Goal: Task Accomplishment & Management: Manage account settings

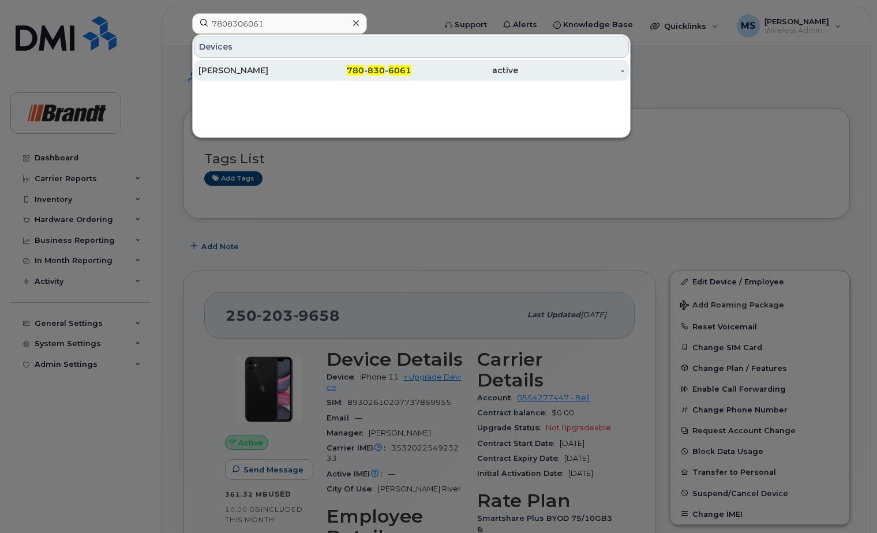
type input "7808306061"
click at [363, 74] on span "780" at bounding box center [355, 70] width 17 height 10
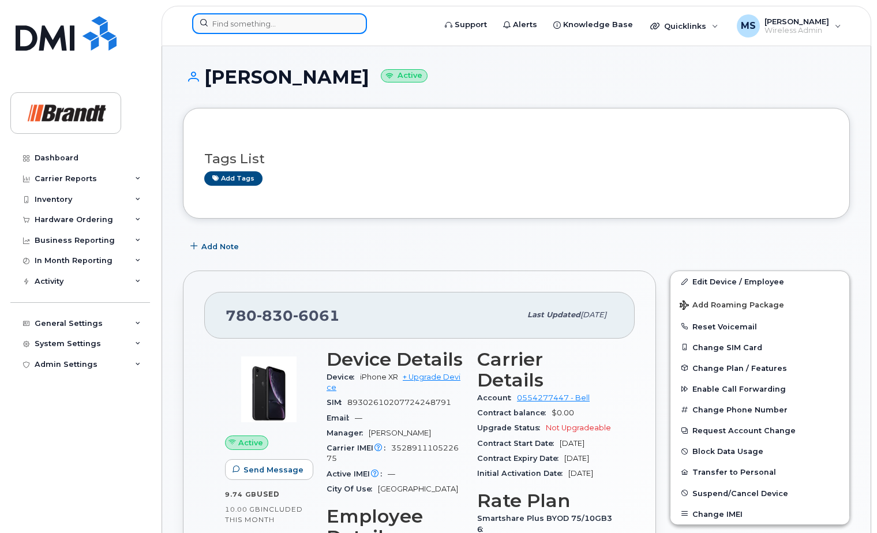
click at [284, 22] on input at bounding box center [279, 23] width 175 height 21
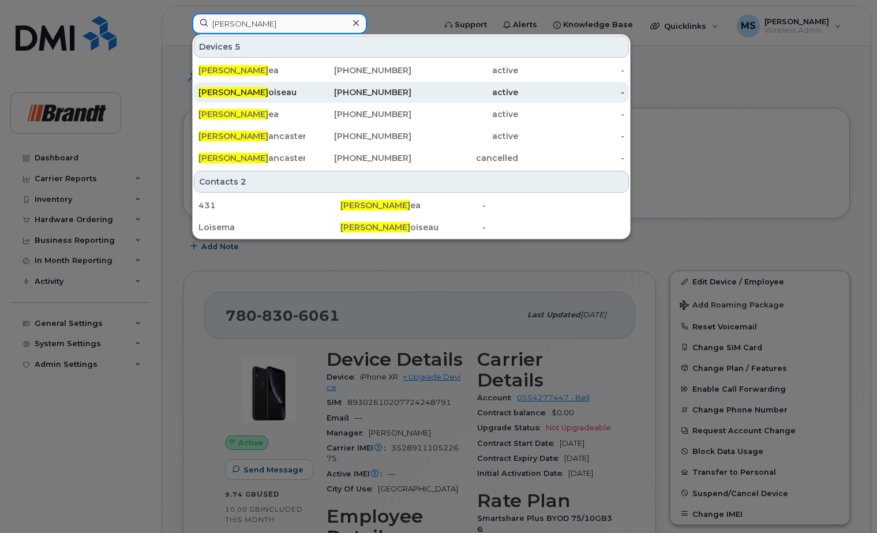
type input "matthew l"
click at [251, 91] on div "Matthew L oiseau" at bounding box center [251, 93] width 107 height 12
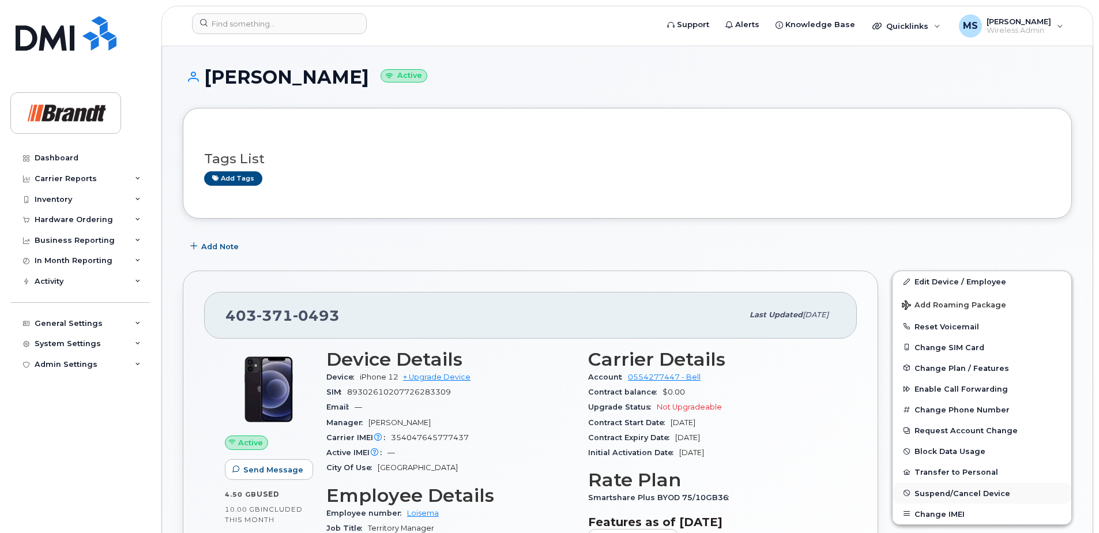
click at [876, 494] on span "Suspend/Cancel Device" at bounding box center [963, 493] width 96 height 9
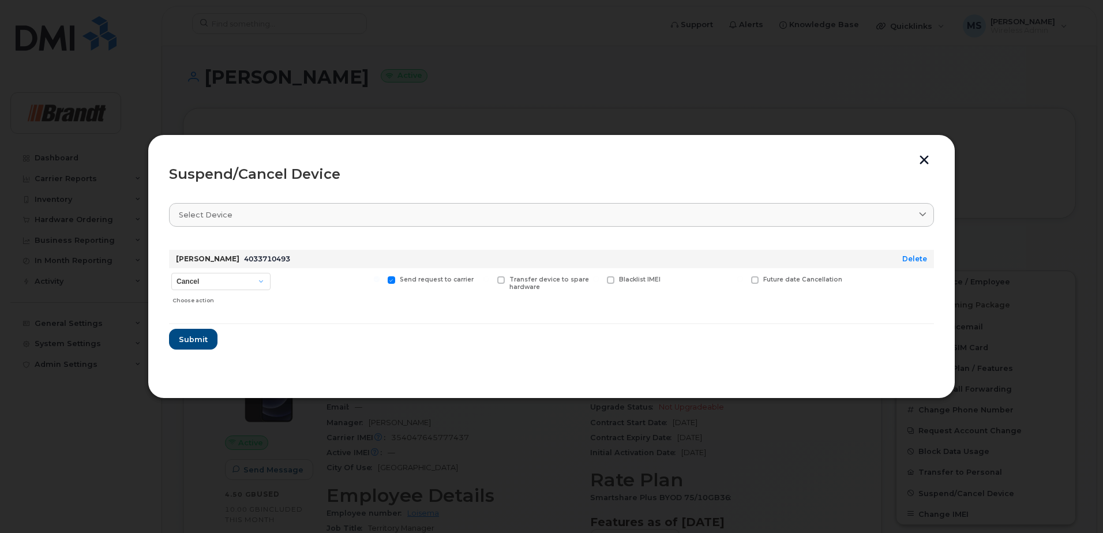
click at [876, 157] on button "button" at bounding box center [923, 161] width 17 height 12
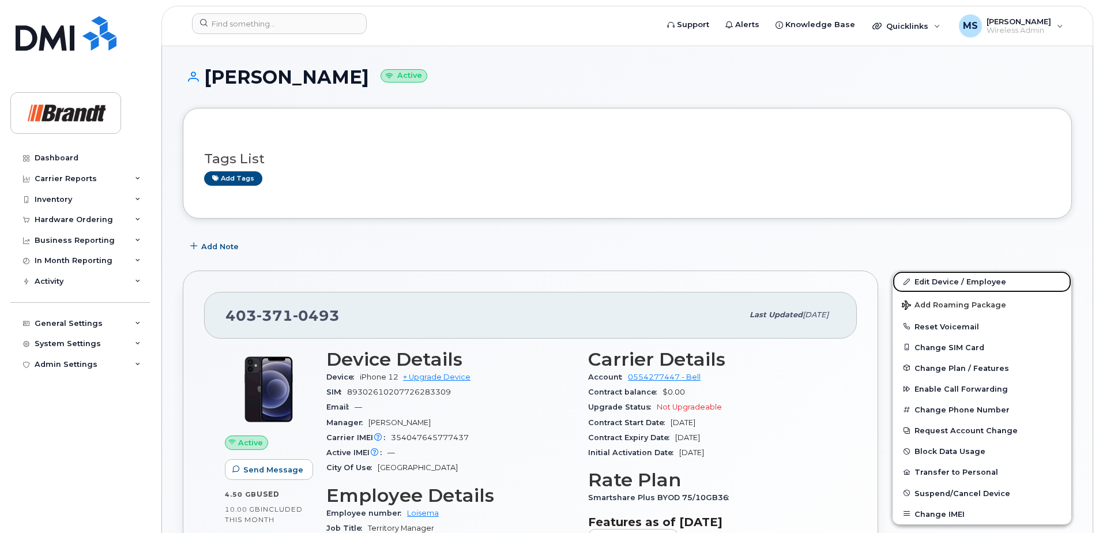
drag, startPoint x: 936, startPoint y: 283, endPoint x: 866, endPoint y: 268, distance: 71.5
click at [876, 283] on link "Edit Device / Employee" at bounding box center [982, 281] width 179 height 21
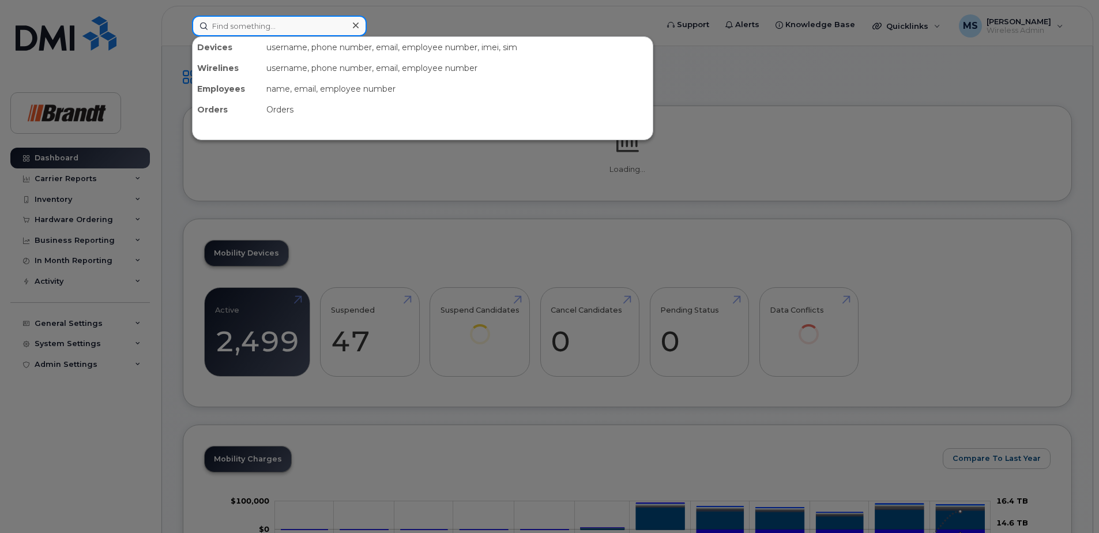
click at [317, 24] on input at bounding box center [279, 26] width 175 height 21
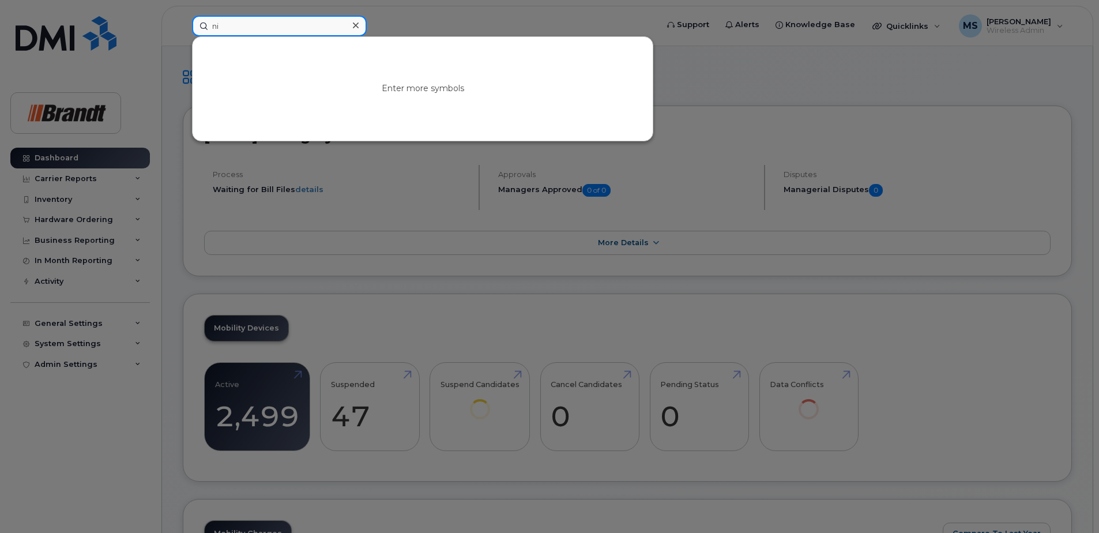
type input "n"
drag, startPoint x: 265, startPoint y: 21, endPoint x: 77, endPoint y: 21, distance: 188.0
click at [183, 21] on div "mike v No results" at bounding box center [421, 26] width 476 height 21
drag, startPoint x: 234, startPoint y: 26, endPoint x: 141, endPoint y: 22, distance: 92.9
click at [183, 22] on div "verb No results" at bounding box center [421, 26] width 476 height 21
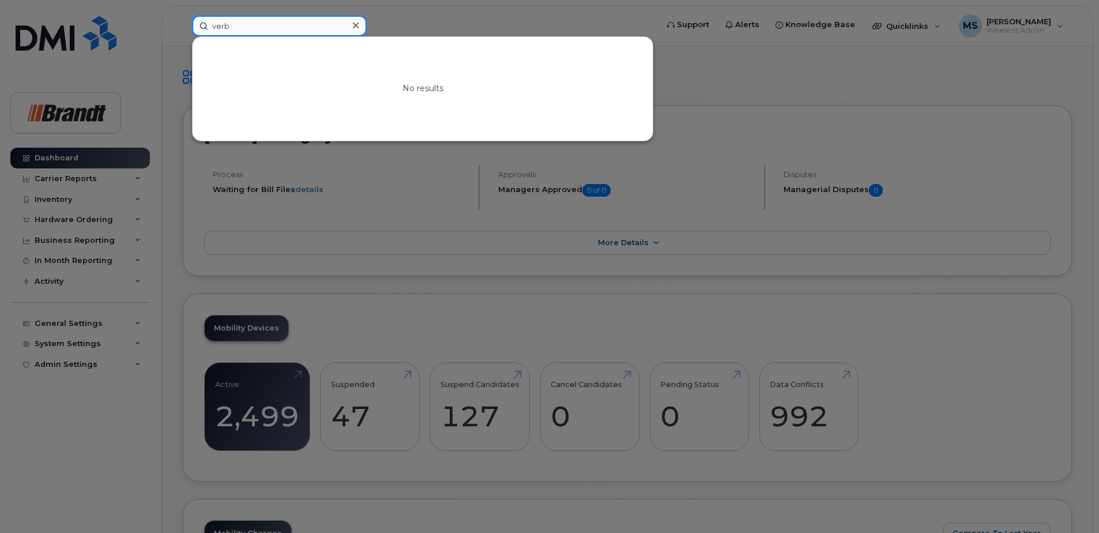
paste input "5875914856"
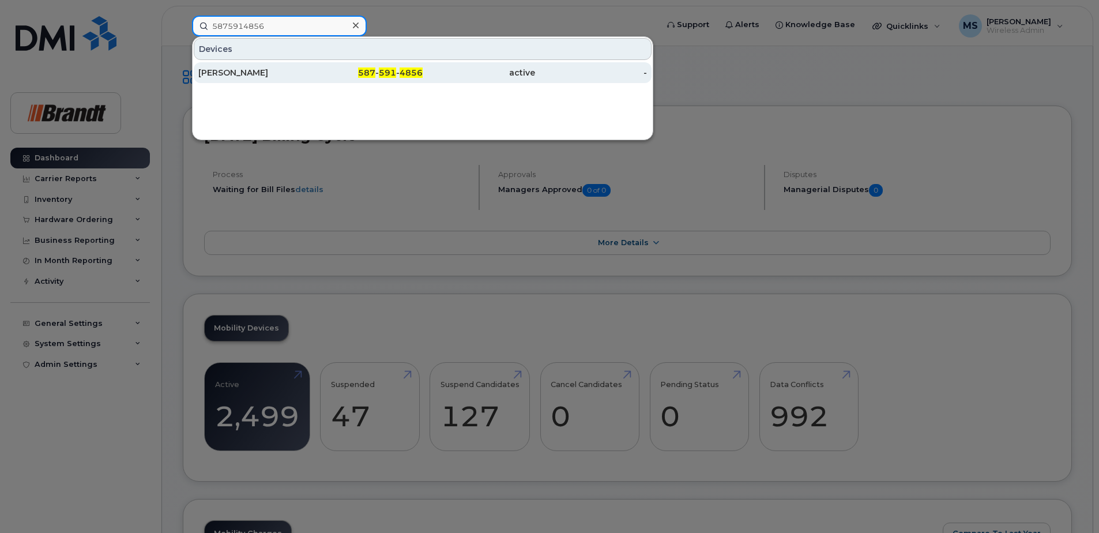
type input "5875914856"
click at [313, 71] on div "587 - 591 - 4856" at bounding box center [367, 73] width 112 height 12
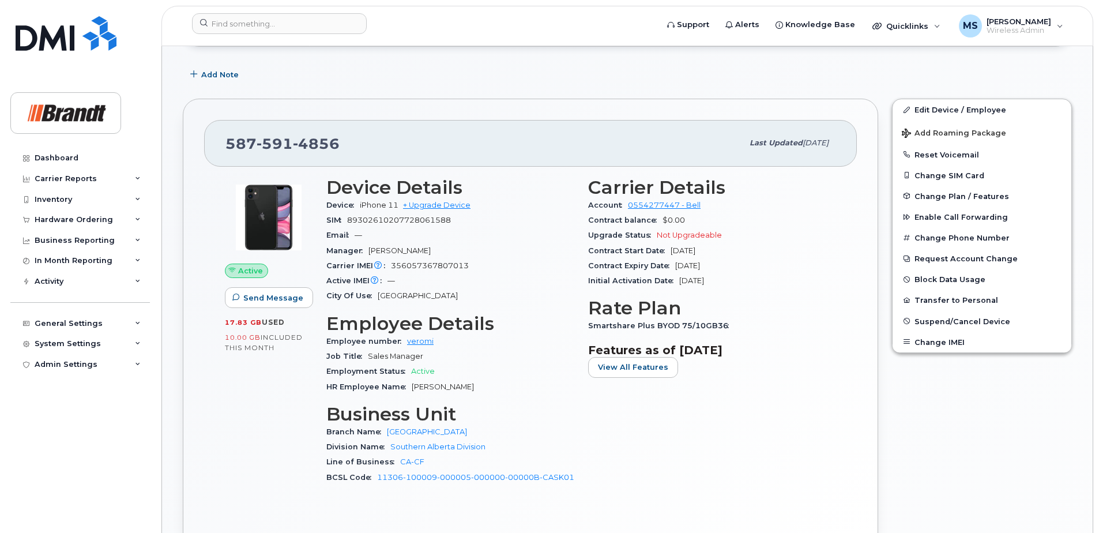
scroll to position [173, 0]
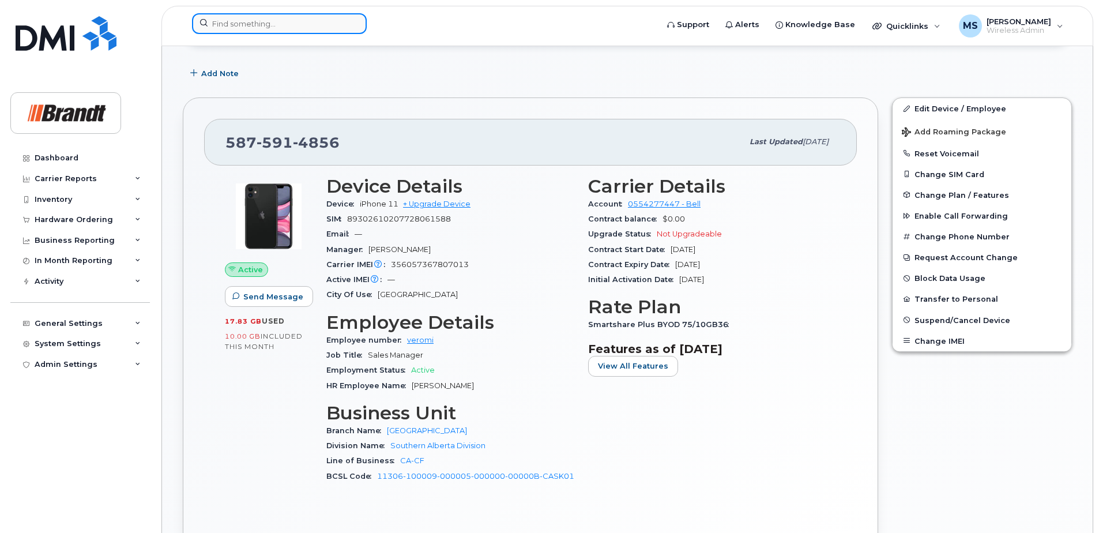
click at [355, 18] on div at bounding box center [279, 23] width 175 height 21
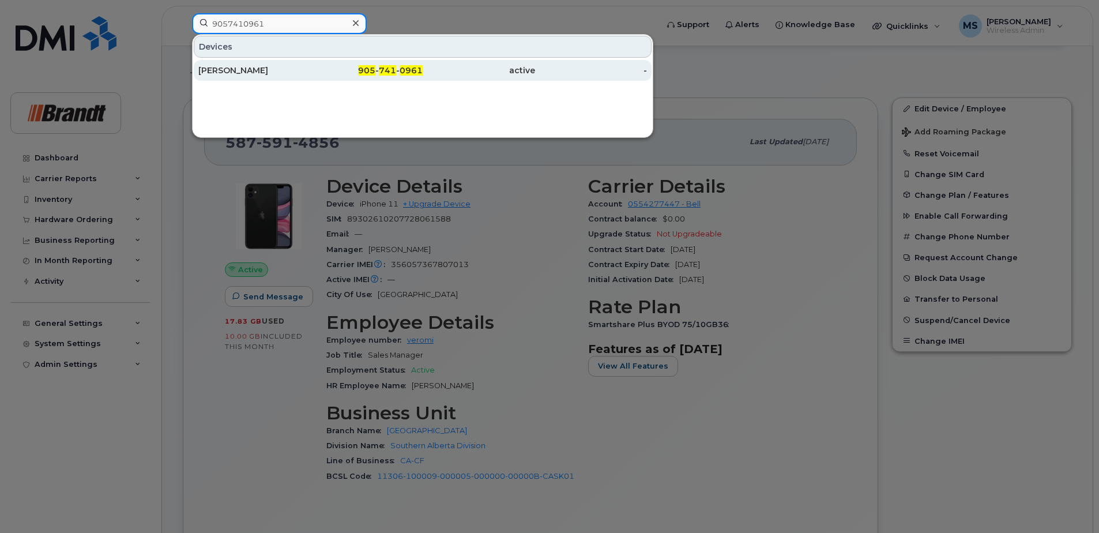
type input "9057410961"
click at [433, 70] on div "active" at bounding box center [479, 71] width 112 height 12
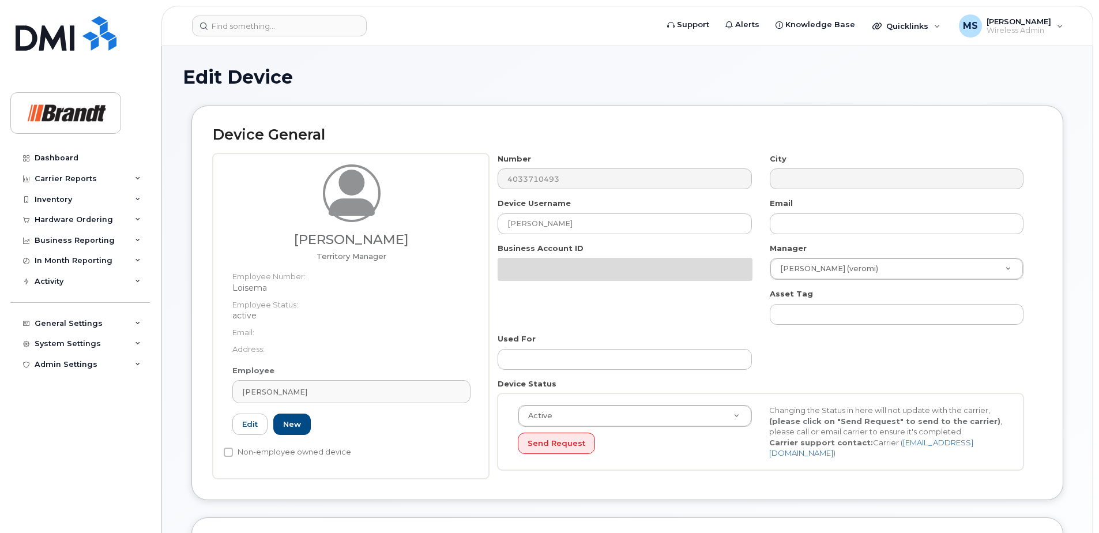
select select "34499226"
select select "34499245"
select select "35155013"
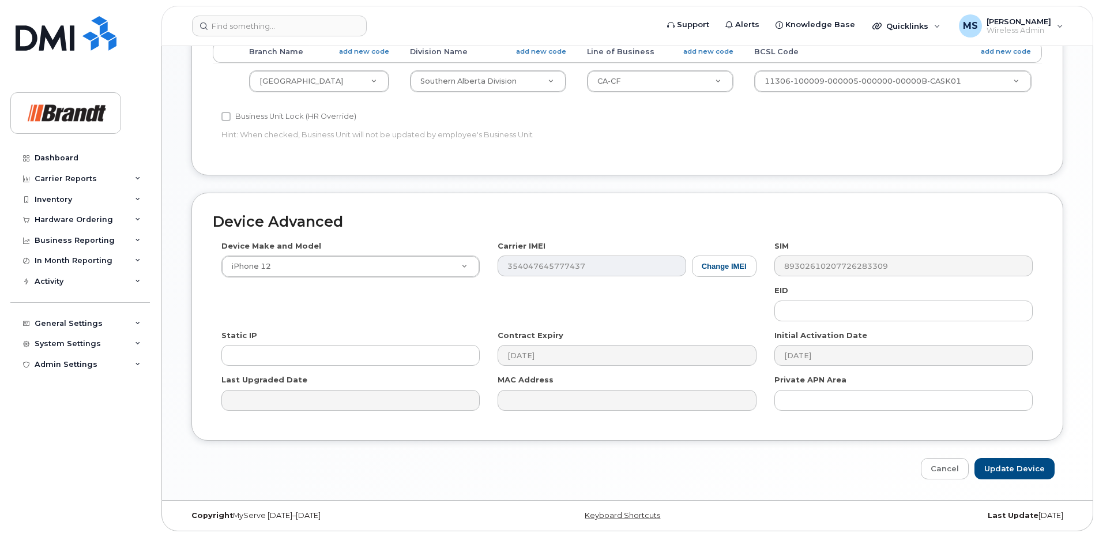
scroll to position [527, 0]
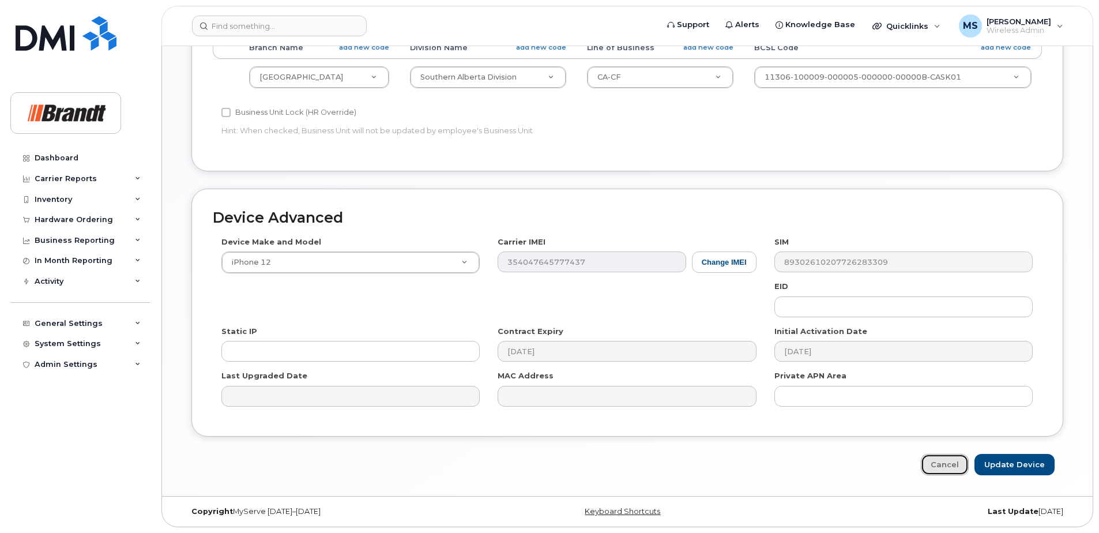
click at [943, 467] on link "Cancel" at bounding box center [945, 464] width 48 height 21
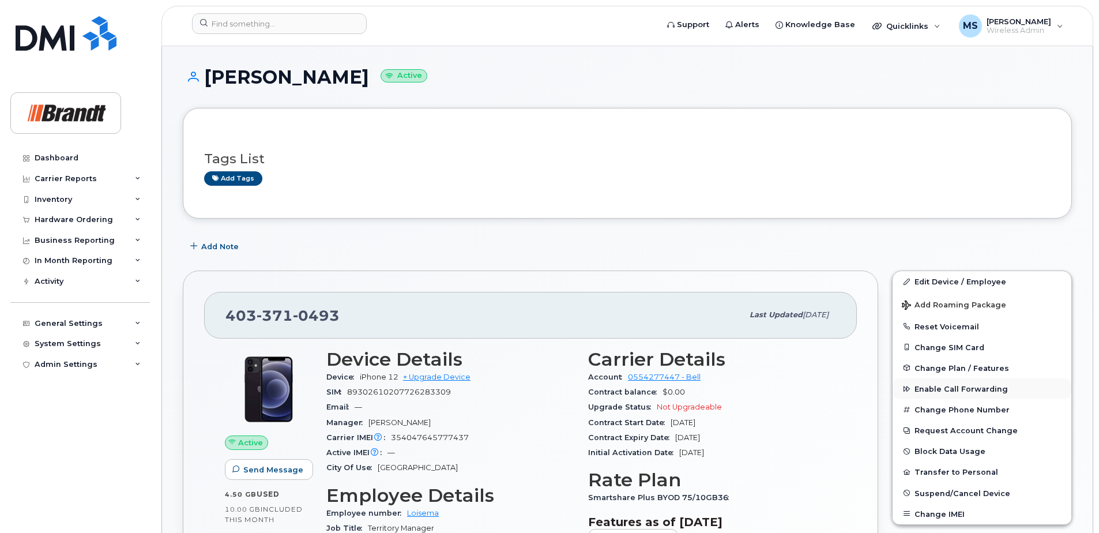
click at [942, 392] on span "Enable Call Forwarding" at bounding box center [961, 389] width 93 height 9
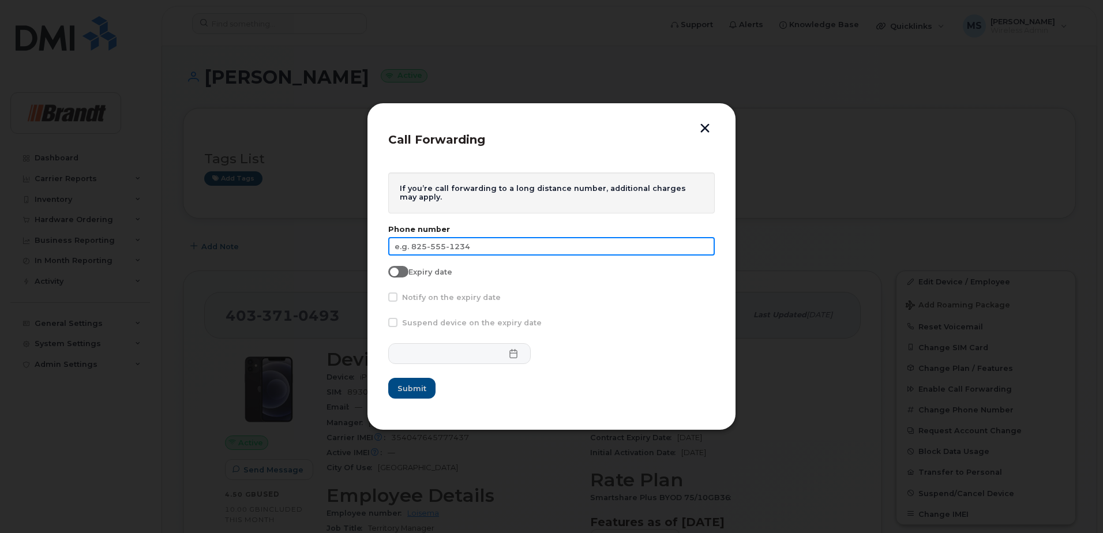
click at [426, 241] on input "text" at bounding box center [551, 246] width 326 height 18
type input "587-591-4856"
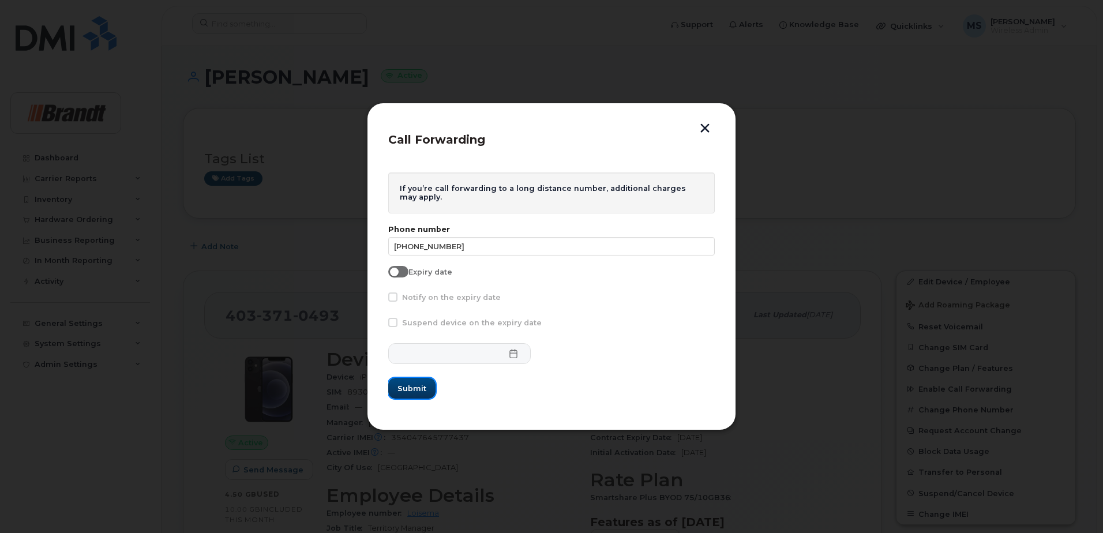
click at [418, 385] on span "Submit" at bounding box center [411, 388] width 29 height 11
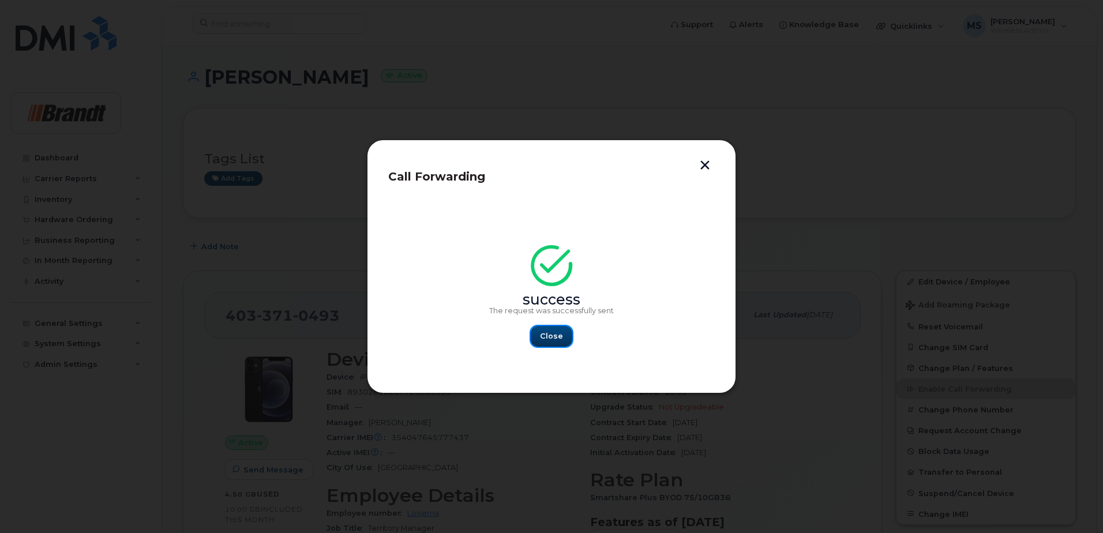
click at [557, 333] on span "Close" at bounding box center [551, 335] width 23 height 11
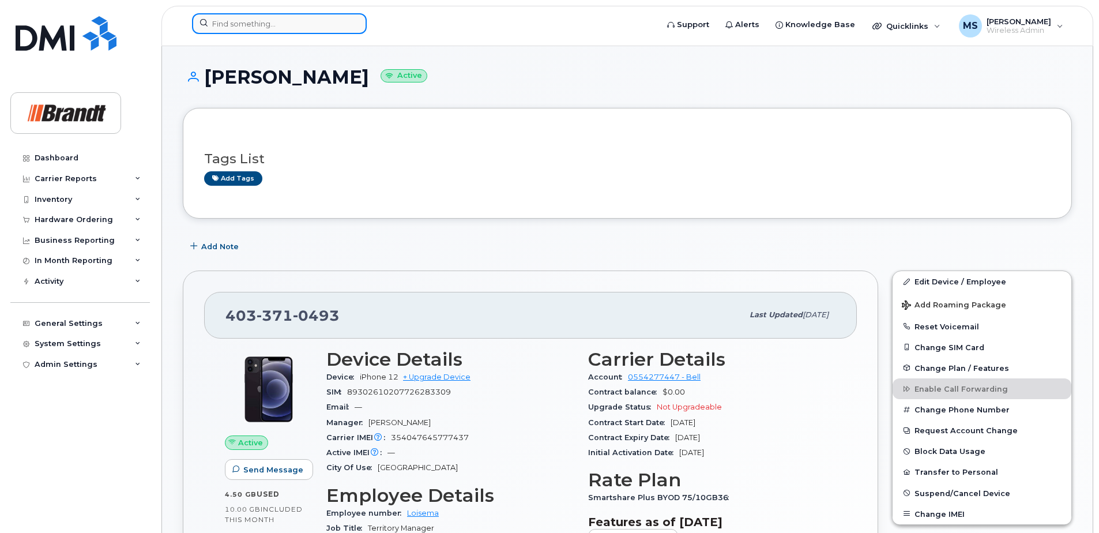
click at [320, 29] on input at bounding box center [279, 23] width 175 height 21
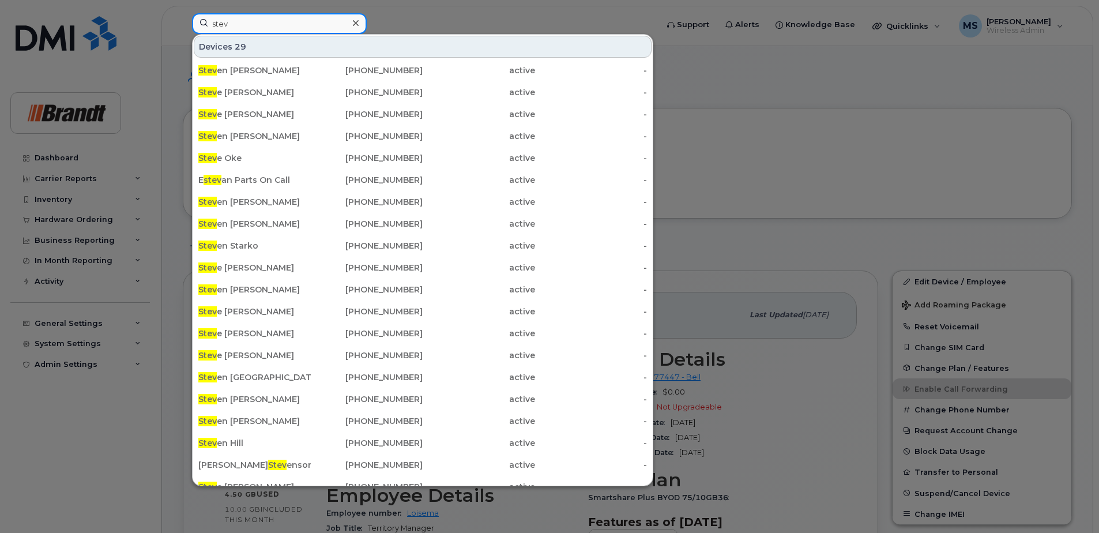
click at [251, 22] on input "stev" at bounding box center [279, 23] width 175 height 21
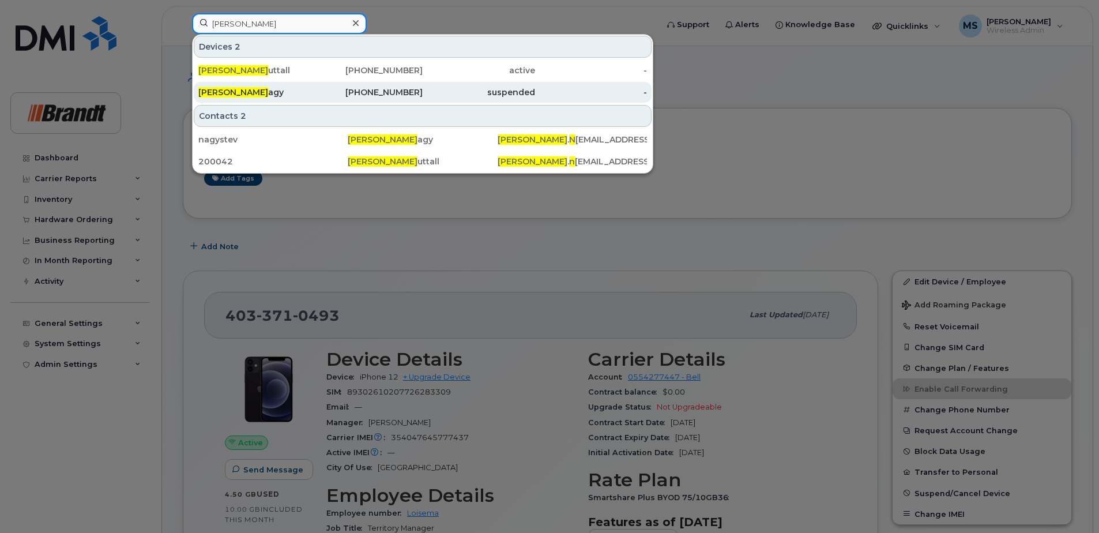
type input "steven n"
click at [433, 96] on div "suspended" at bounding box center [479, 93] width 112 height 12
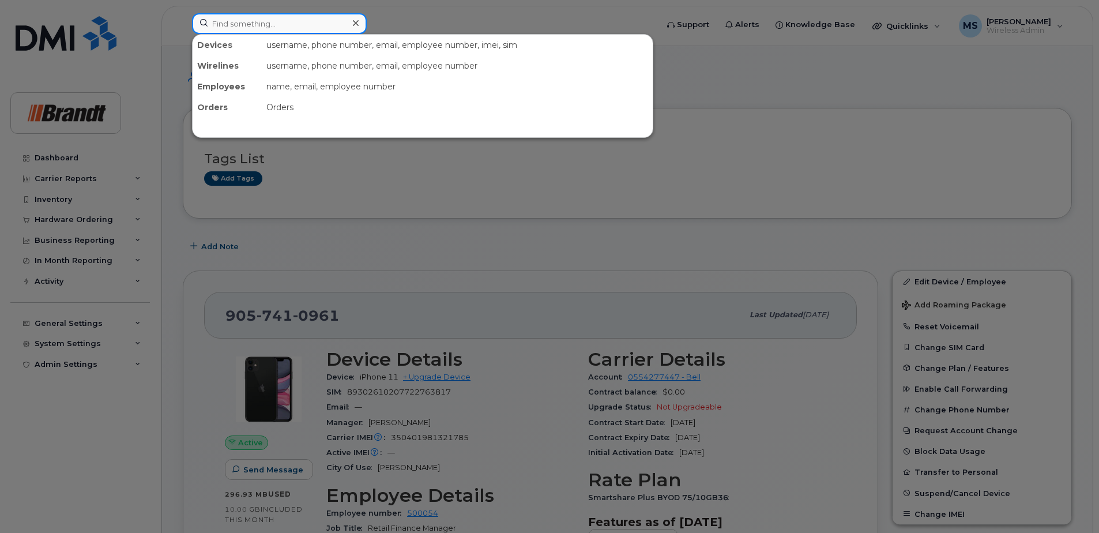
paste input "[PERSON_NAME]"
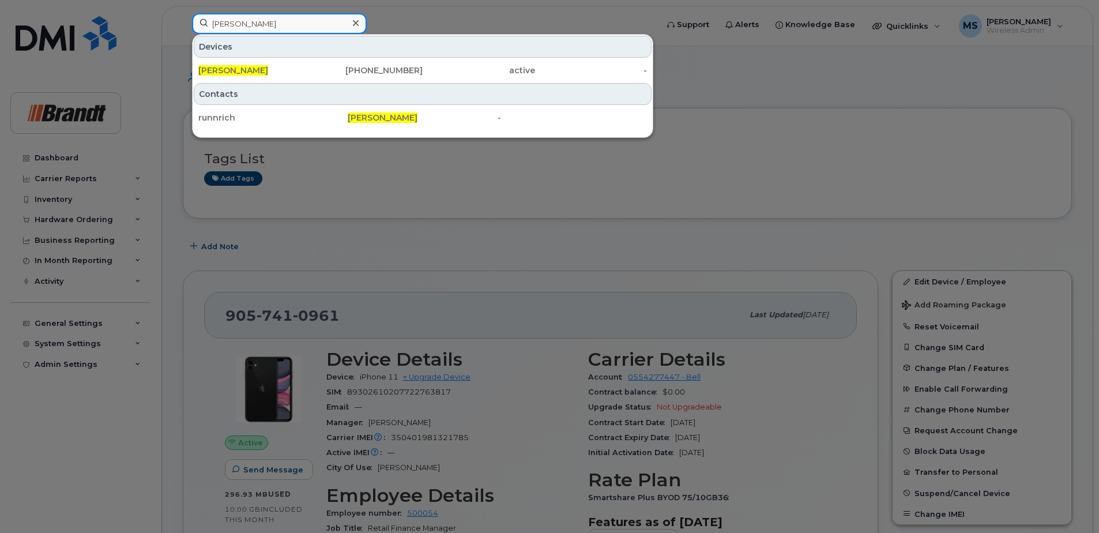
type input "[PERSON_NAME]"
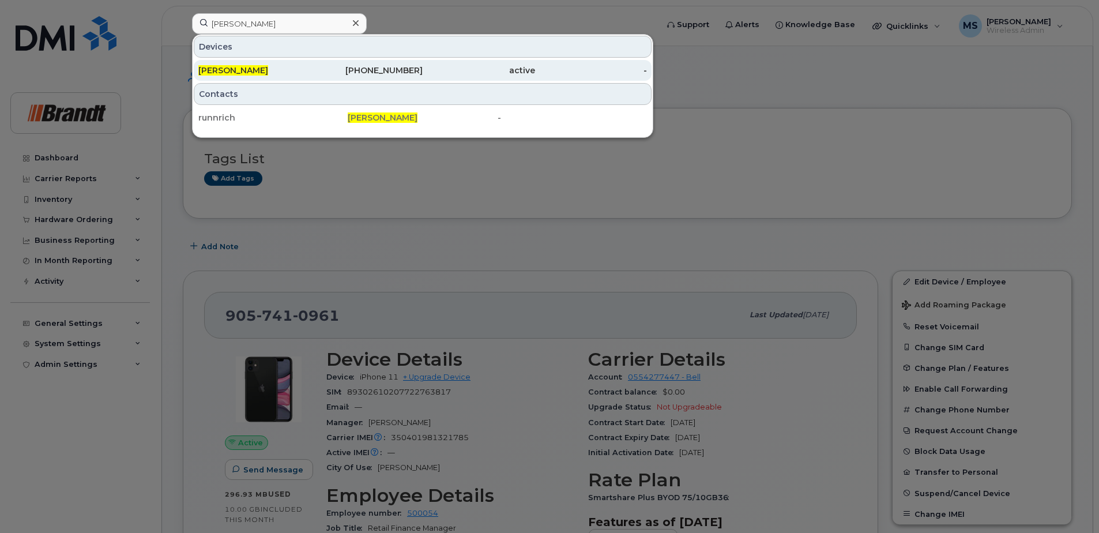
click at [269, 67] on div "Richard Runnalls" at bounding box center [254, 71] width 112 height 12
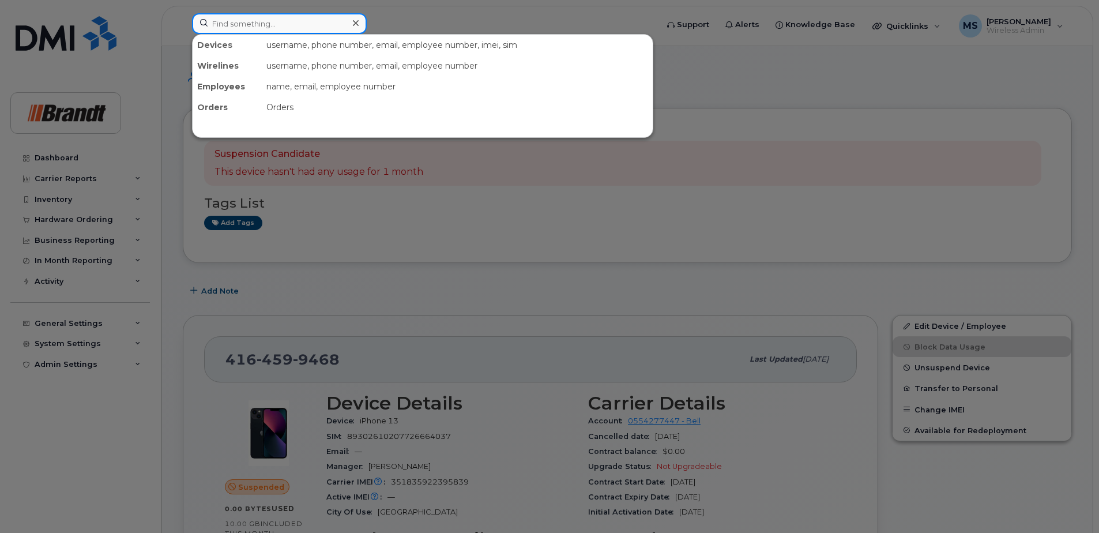
drag, startPoint x: 324, startPoint y: 25, endPoint x: 269, endPoint y: 28, distance: 54.9
click at [268, 31] on input at bounding box center [279, 23] width 175 height 21
drag, startPoint x: 271, startPoint y: 27, endPoint x: 232, endPoint y: 24, distance: 38.7
click at [232, 24] on input at bounding box center [279, 23] width 175 height 21
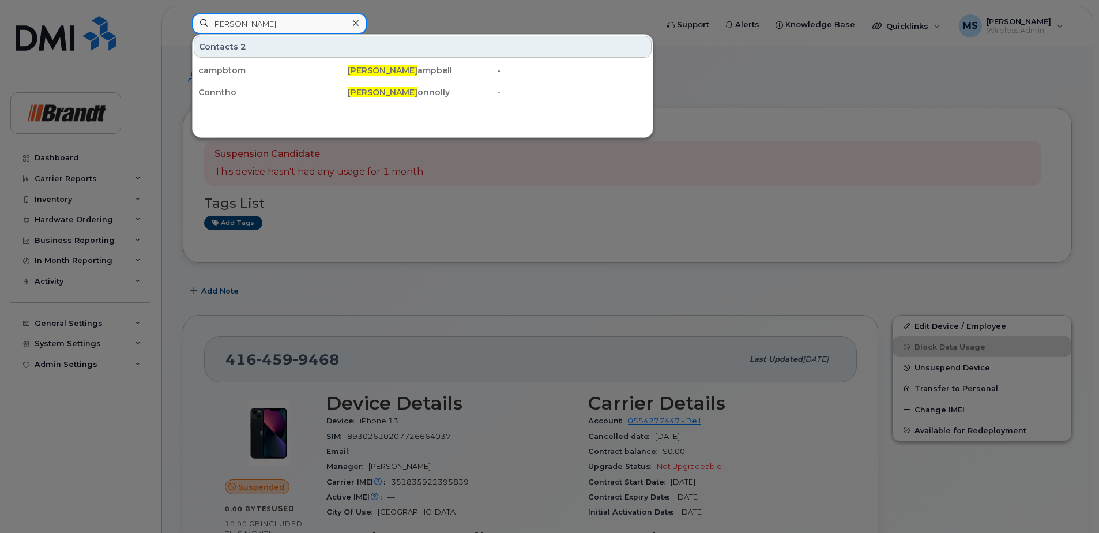
drag, startPoint x: 254, startPoint y: 22, endPoint x: 134, endPoint y: 22, distance: 120.0
click at [183, 22] on div "thomas c Contacts 2 campbtom Thomas C ampbell - Conntho Thomas C onnolly -" at bounding box center [421, 25] width 476 height 25
paste input "7802154615"
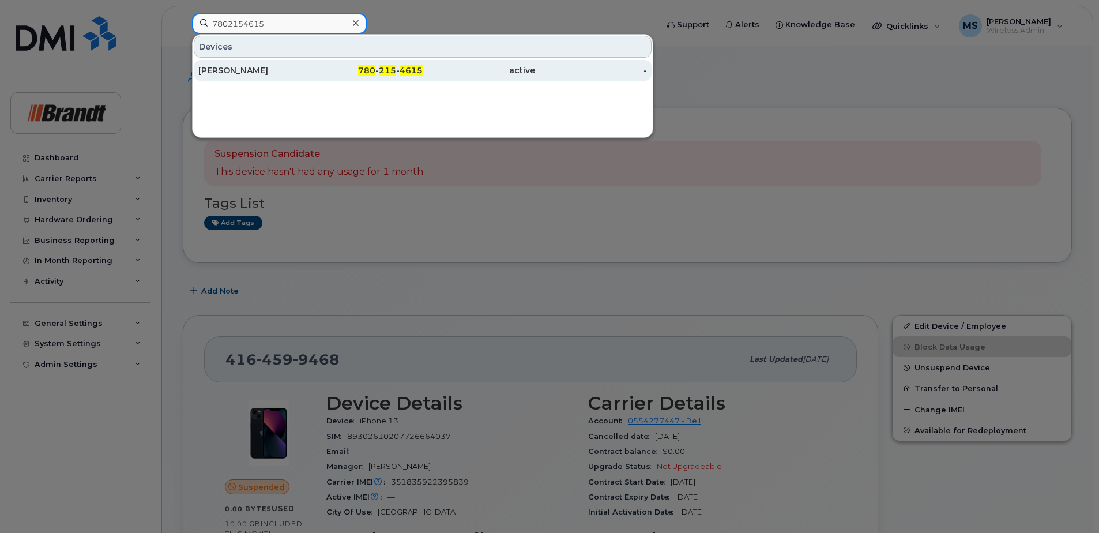
type input "7802154615"
click at [296, 74] on div "[PERSON_NAME]" at bounding box center [254, 71] width 112 height 12
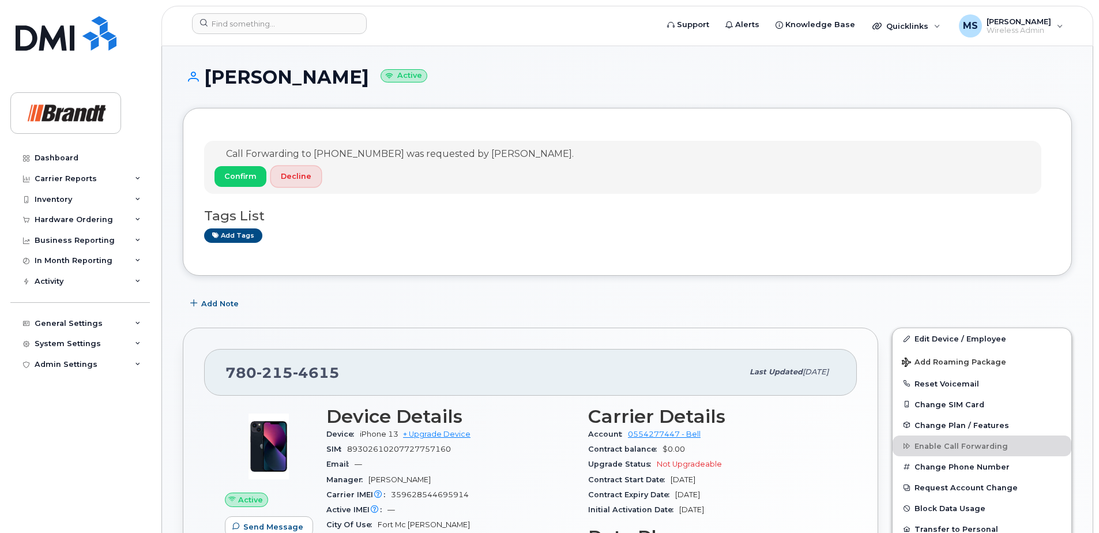
click at [288, 180] on span "Decline" at bounding box center [296, 176] width 31 height 11
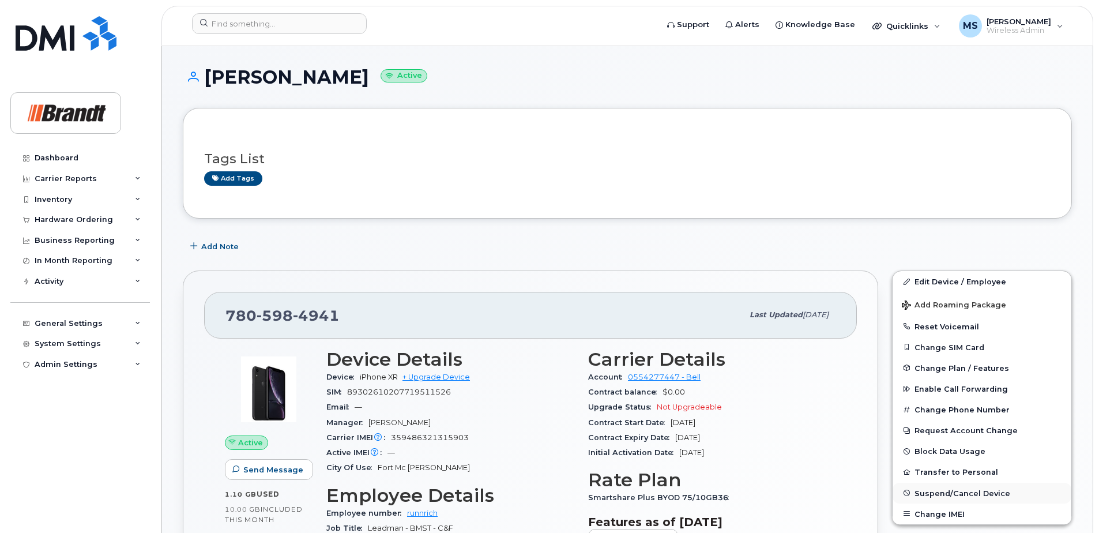
click at [932, 494] on span "Suspend/Cancel Device" at bounding box center [963, 493] width 96 height 9
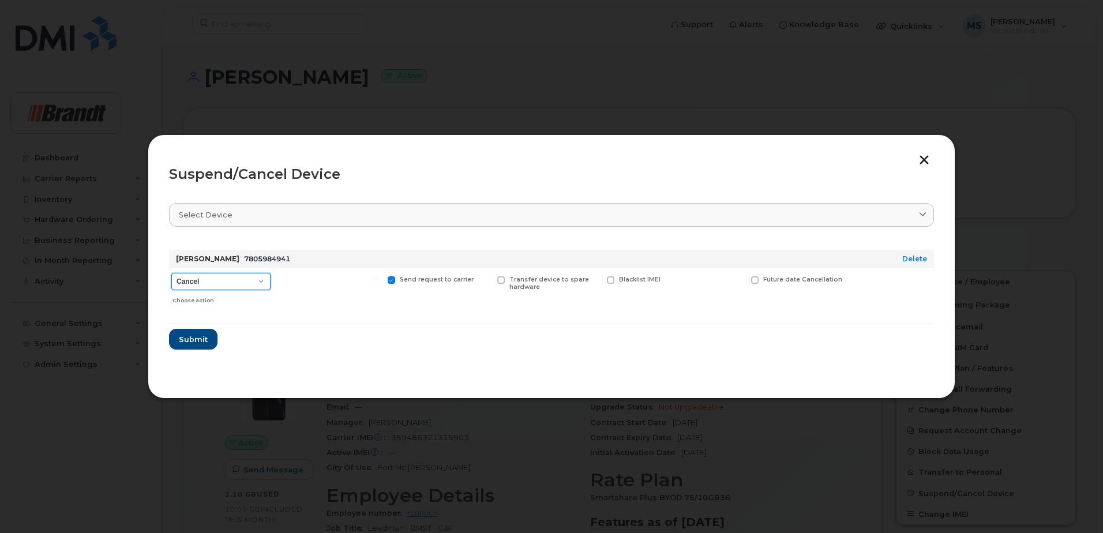
click at [206, 283] on select "Cancel Suspend - Extend Suspension Suspend - Reduced Rate Suspend - Full Rate S…" at bounding box center [220, 281] width 99 height 17
select select "[object Object]"
click at [171, 273] on select "Cancel Suspend - Extend Suspension Suspend - Reduced Rate Suspend - Full Rate S…" at bounding box center [220, 281] width 99 height 17
click at [298, 279] on span "Available for new activations/redeployments" at bounding box center [333, 283] width 87 height 15
click at [270, 279] on input "Available for new activations/redeployments" at bounding box center [267, 279] width 6 height 6
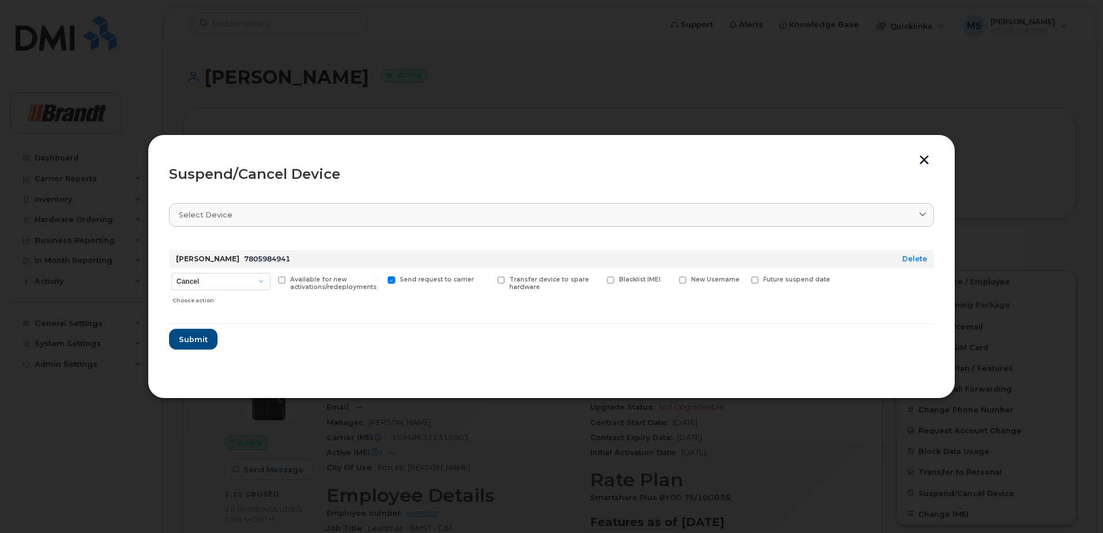
checkbox input "true"
click at [804, 282] on span "Future suspend date" at bounding box center [796, 279] width 67 height 7
click at [743, 282] on input "Future suspend date" at bounding box center [740, 279] width 6 height 6
checkbox input "true"
click at [830, 296] on input "date" at bounding box center [797, 297] width 93 height 21
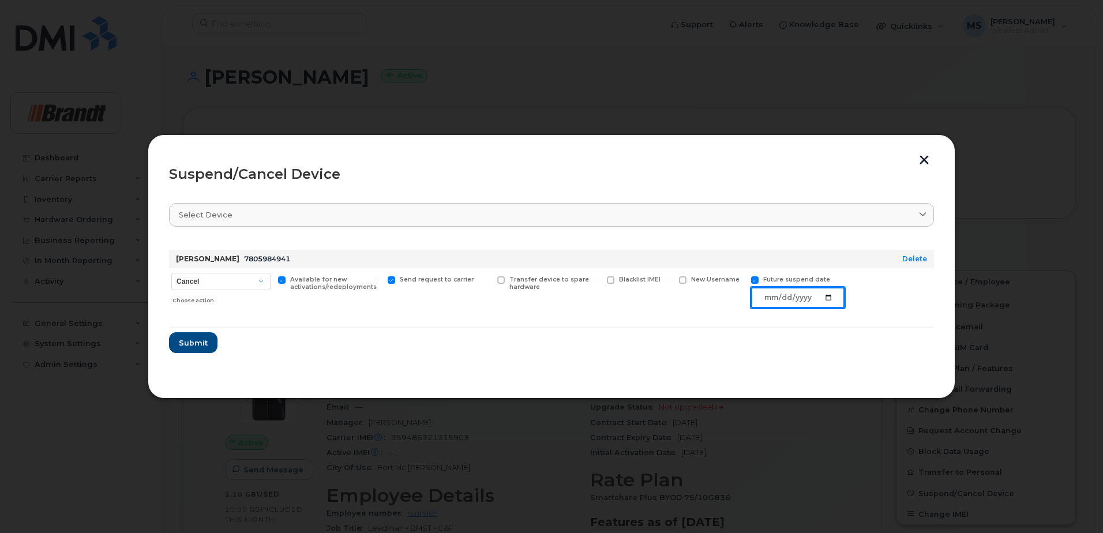
type input "2025-09-08"
click at [198, 343] on span "Submit" at bounding box center [192, 342] width 29 height 11
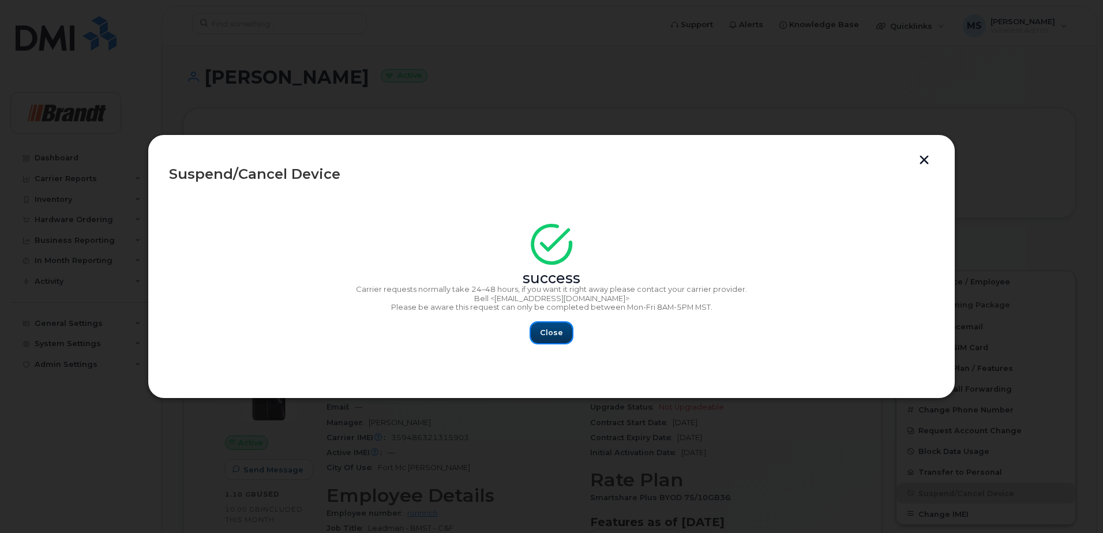
click at [543, 339] on button "Close" at bounding box center [552, 332] width 42 height 21
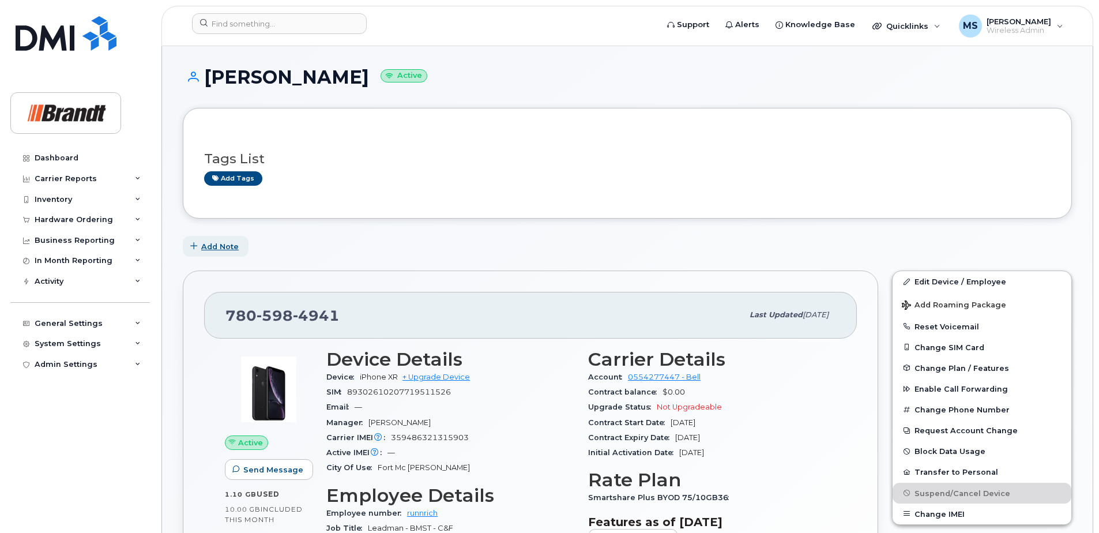
click at [228, 245] on span "Add Note" at bounding box center [219, 246] width 37 height 11
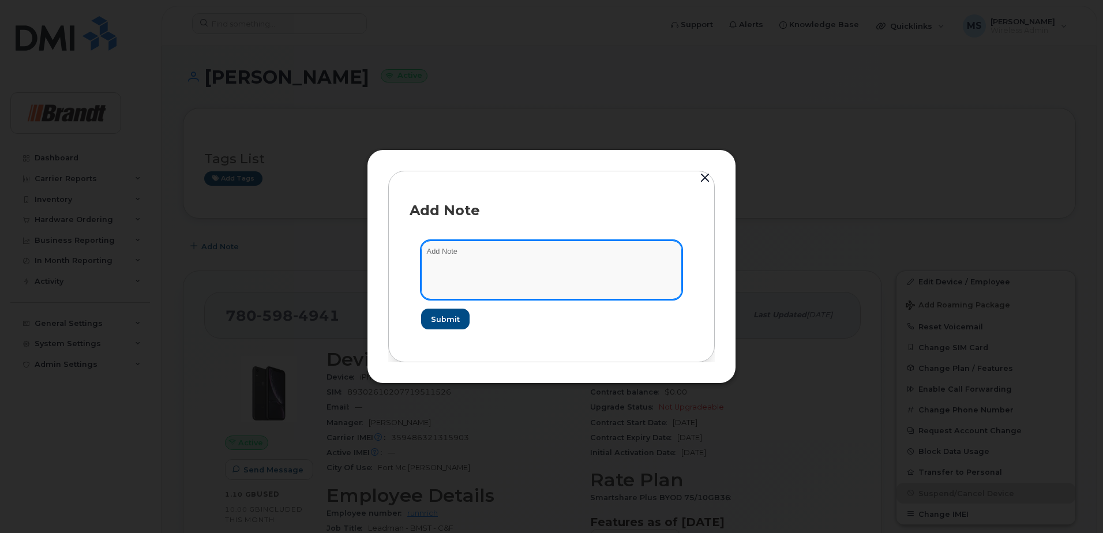
click at [508, 268] on textarea at bounding box center [551, 270] width 261 height 59
type textarea "to be reassigned to user taking over his old role"
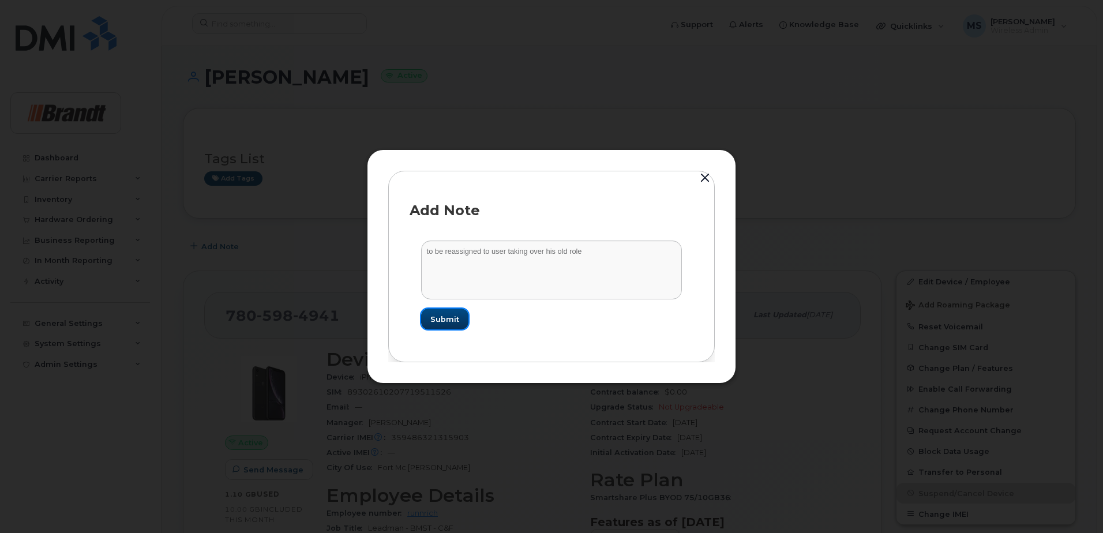
click at [456, 318] on span "Submit" at bounding box center [444, 319] width 29 height 11
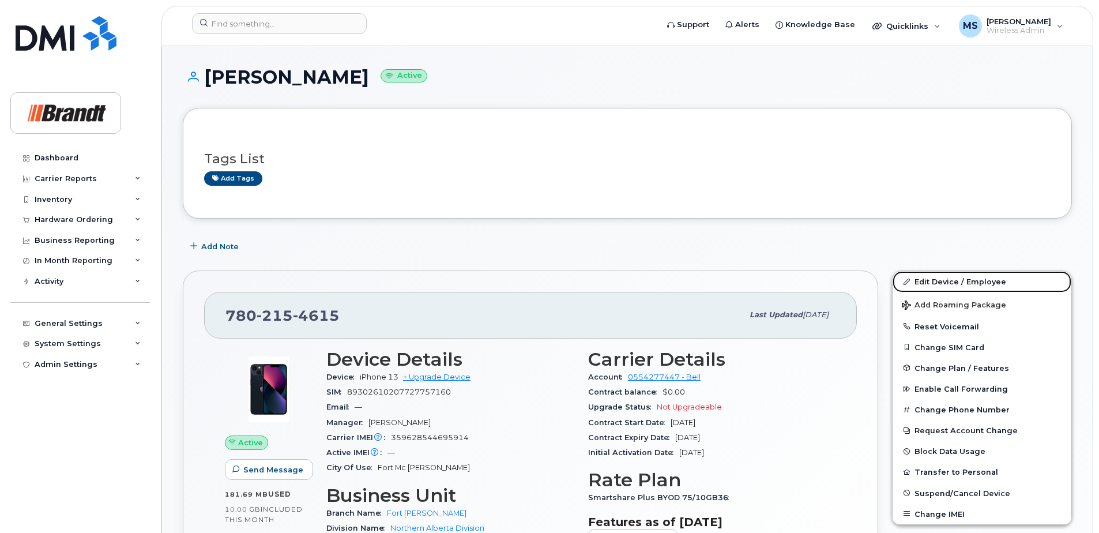
drag, startPoint x: 931, startPoint y: 283, endPoint x: 743, endPoint y: 277, distance: 188.1
click at [931, 283] on link "Edit Device / Employee" at bounding box center [982, 281] width 179 height 21
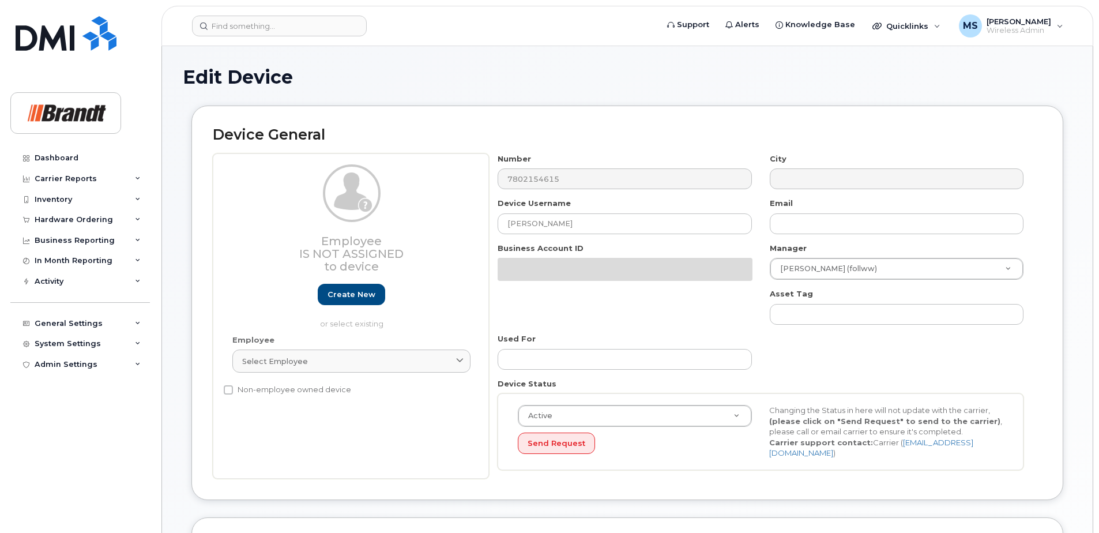
select select "34499230"
select select "34499245"
select select "35155013"
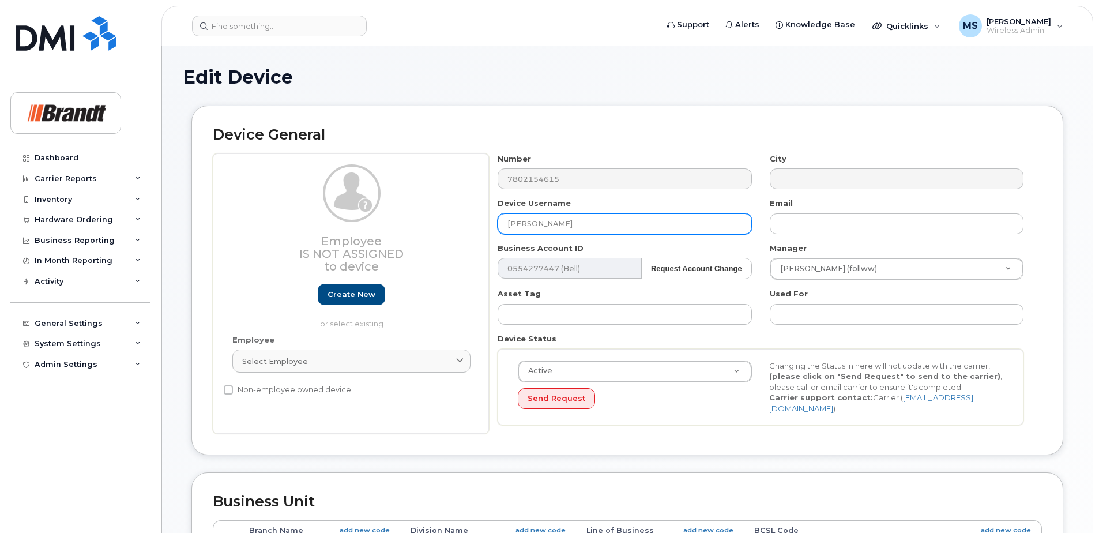
drag, startPoint x: 580, startPoint y: 224, endPoint x: 360, endPoint y: 230, distance: 219.8
click at [364, 229] on div "Employee Is not assigned to device Create new or select existing Employee Selec…" at bounding box center [627, 293] width 829 height 281
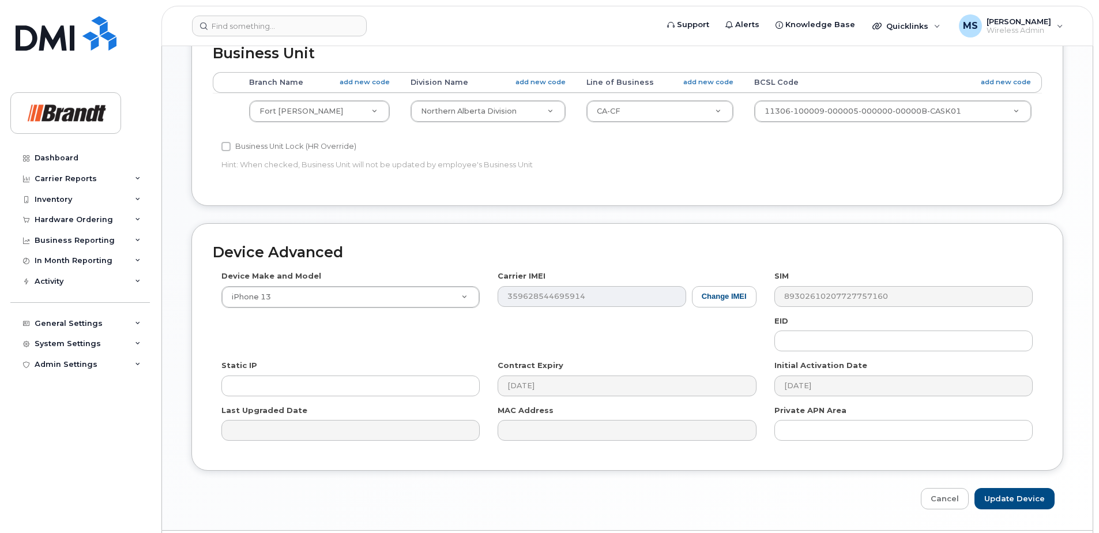
scroll to position [478, 0]
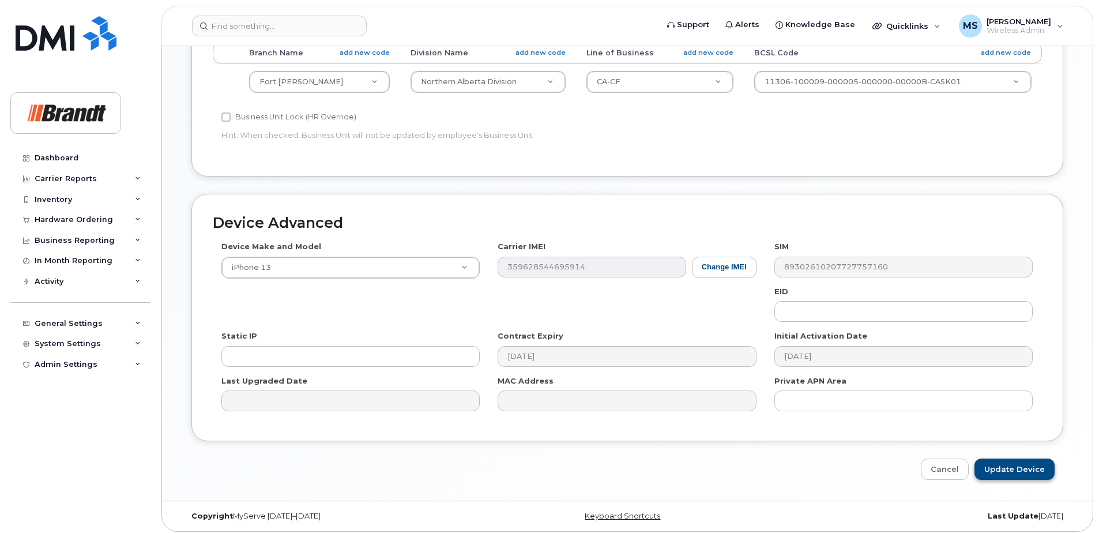
type input "[PERSON_NAME]"
click at [1001, 462] on input "Update Device" at bounding box center [1015, 469] width 80 height 21
type input "Saving..."
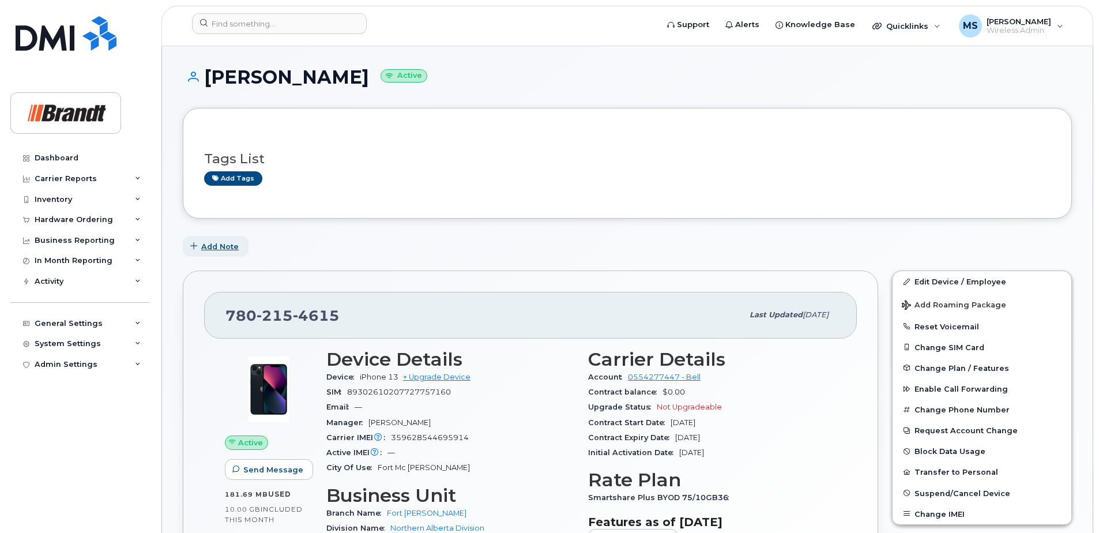
click at [216, 248] on span "Add Note" at bounding box center [219, 246] width 37 height 11
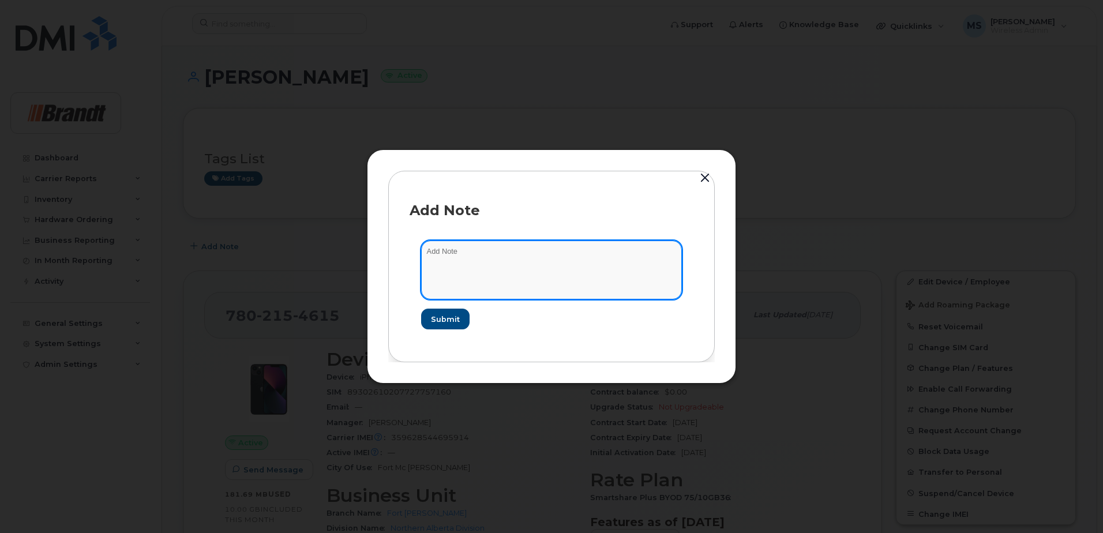
click at [436, 271] on textarea at bounding box center [551, 270] width 261 height 59
type textarea "Took over this line in new role."
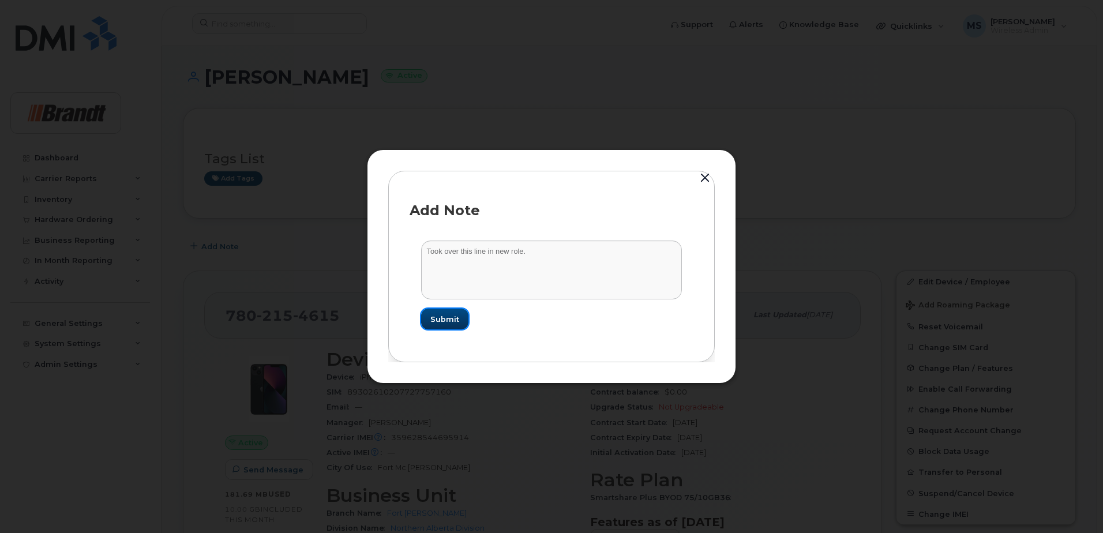
click at [450, 317] on span "Submit" at bounding box center [444, 319] width 29 height 11
